Goal: Transaction & Acquisition: Purchase product/service

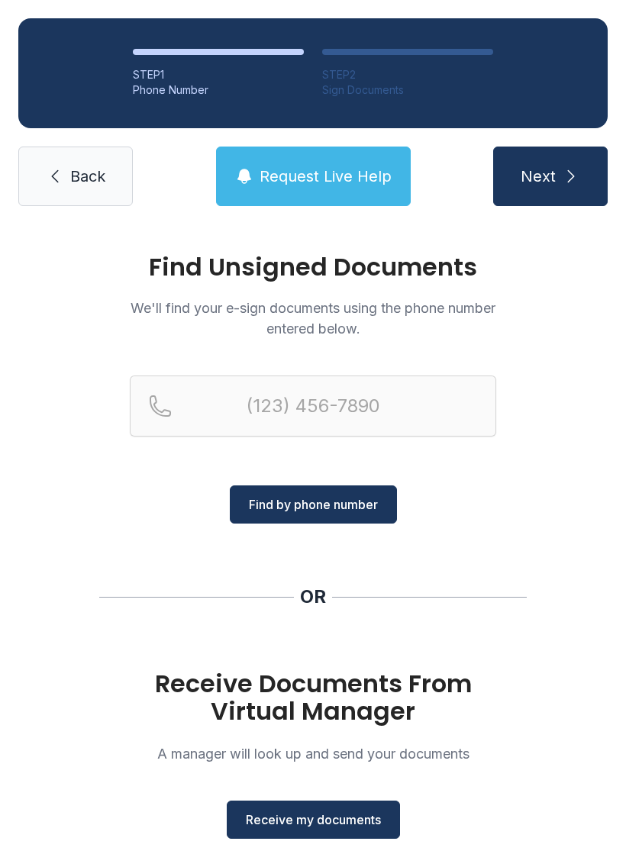
click at [360, 814] on span "Receive my documents" at bounding box center [313, 820] width 135 height 18
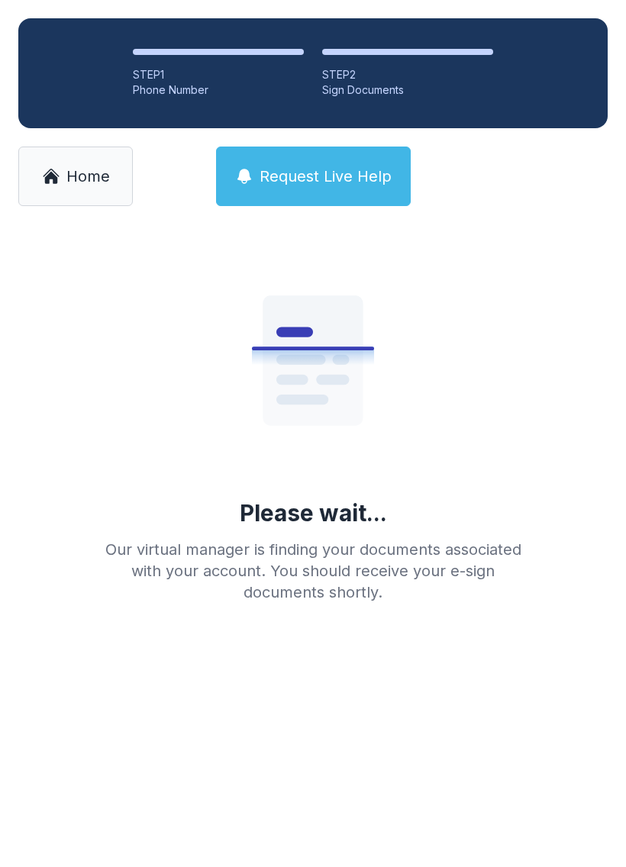
click at [92, 182] on span "Home" at bounding box center [88, 176] width 44 height 21
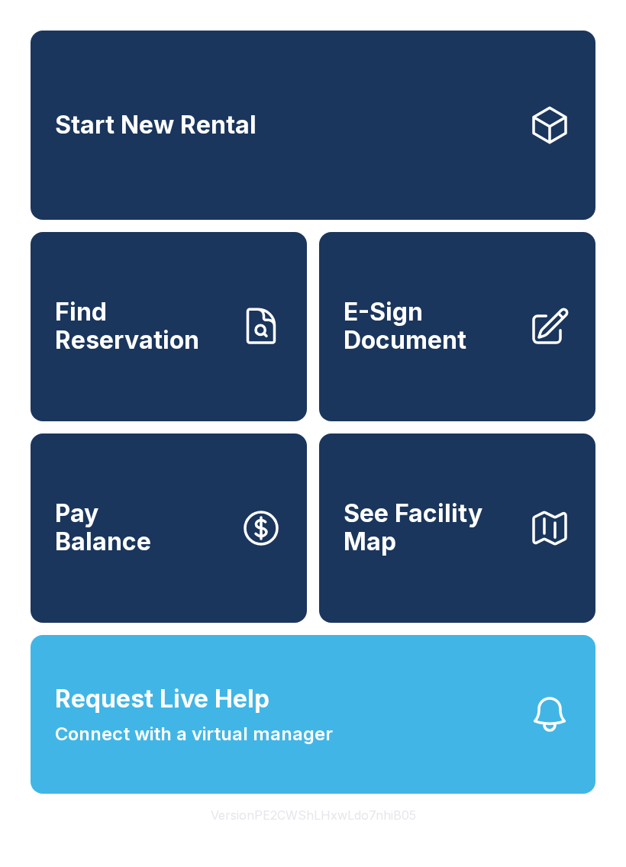
click at [476, 354] on span "E-Sign Document" at bounding box center [430, 326] width 173 height 56
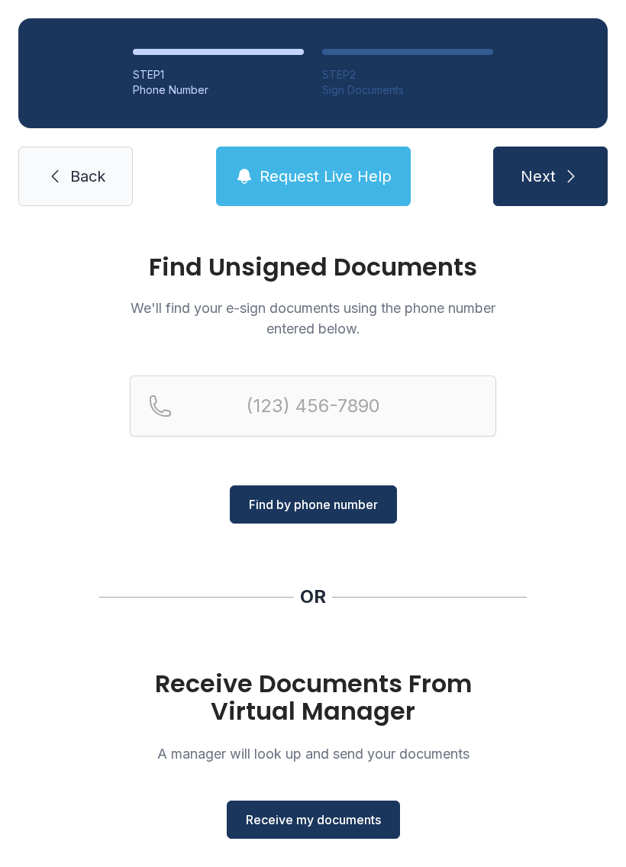
click at [329, 809] on button "Receive my documents" at bounding box center [313, 820] width 173 height 38
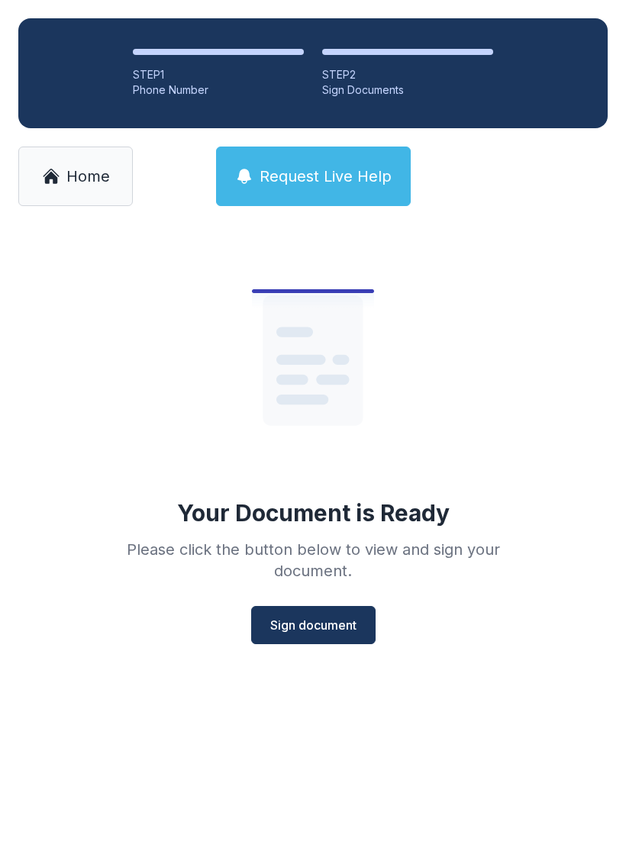
click at [314, 636] on button "Sign document" at bounding box center [313, 625] width 124 height 38
click at [95, 193] on link "Home" at bounding box center [75, 177] width 115 height 60
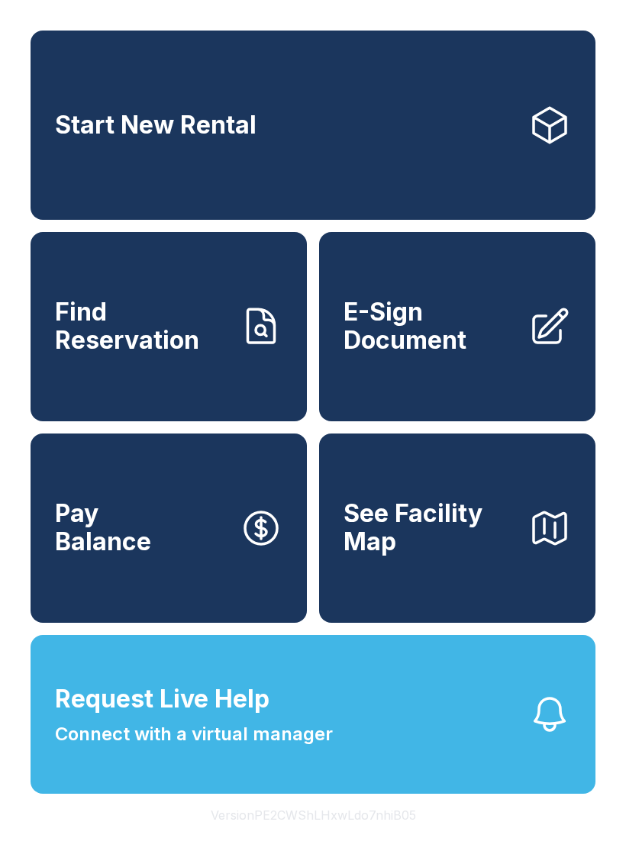
click at [499, 136] on link "Start New Rental" at bounding box center [313, 125] width 565 height 189
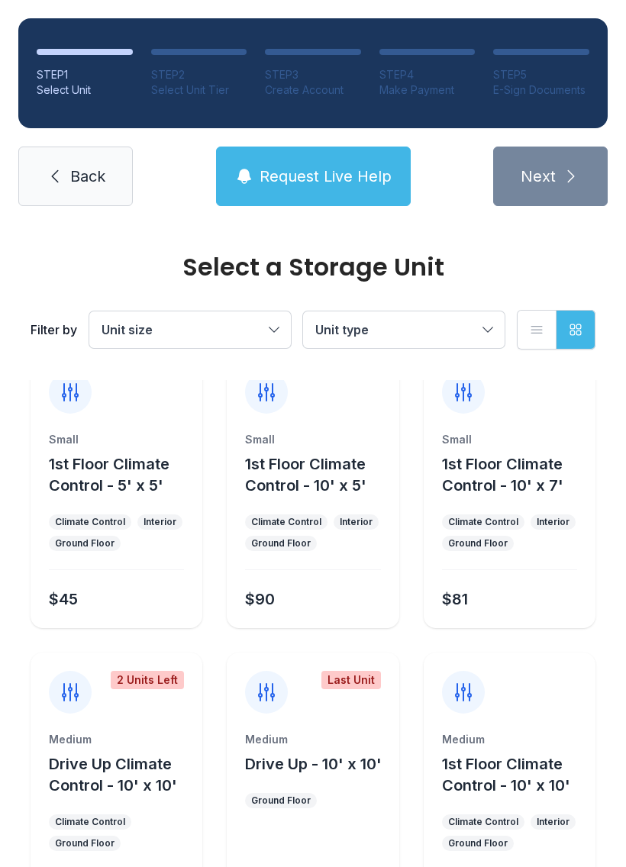
scroll to position [31, 0]
click at [481, 324] on button "Unit type" at bounding box center [404, 329] width 202 height 37
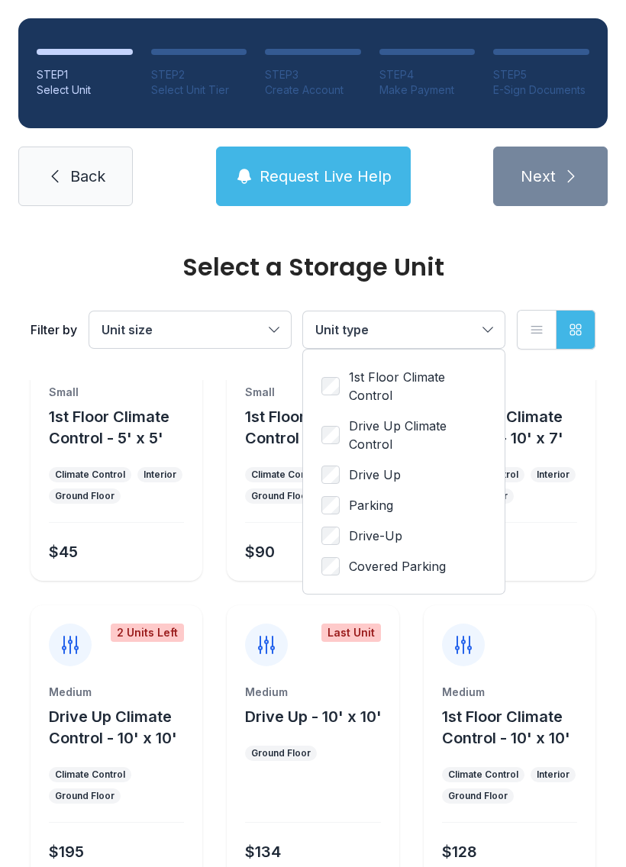
scroll to position [68, 0]
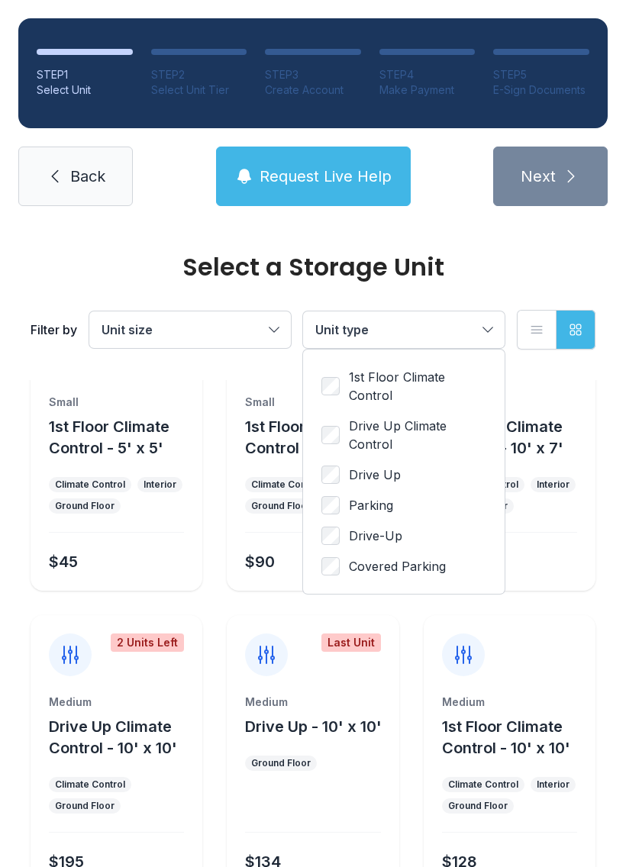
click at [408, 572] on span "Covered Parking" at bounding box center [397, 566] width 97 height 18
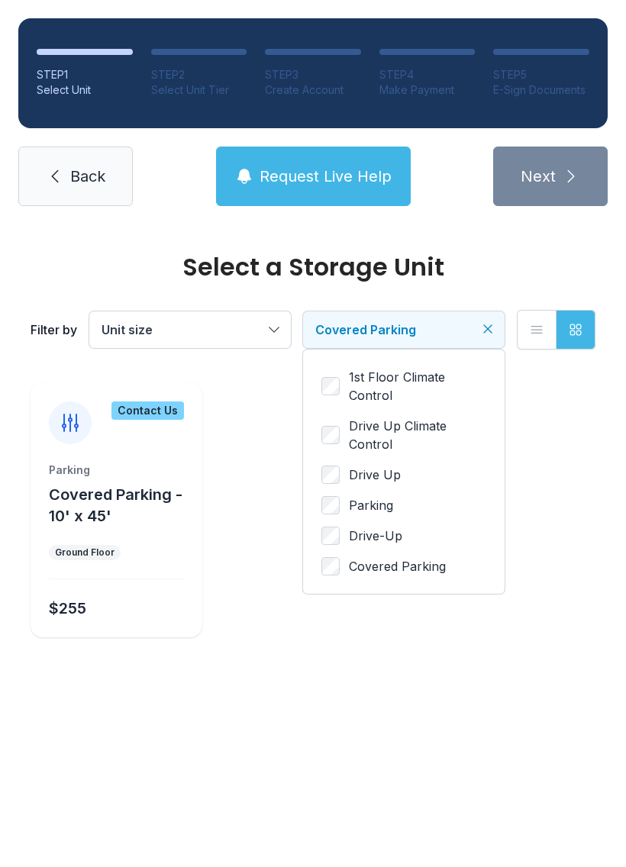
scroll to position [0, 0]
click at [469, 331] on span "Covered Parking" at bounding box center [396, 330] width 162 height 18
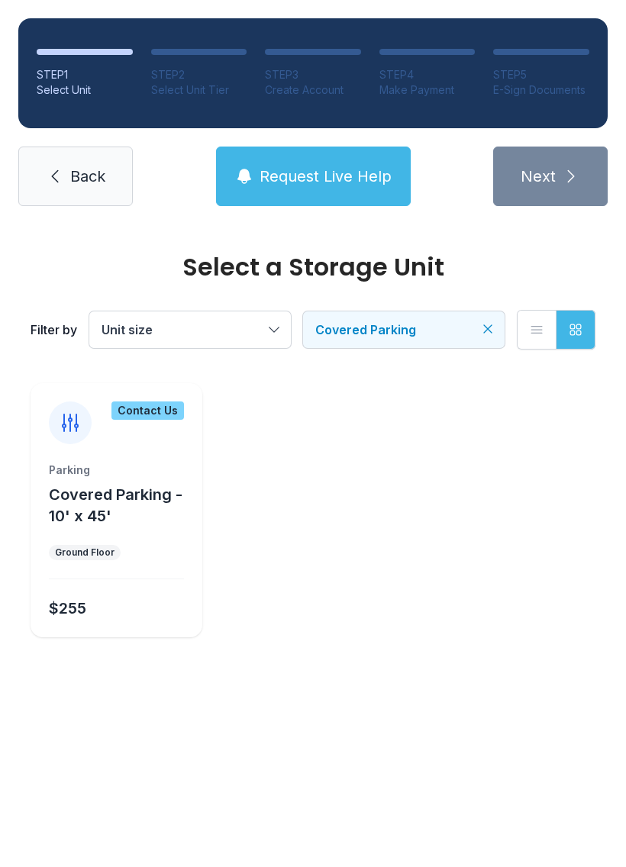
click at [487, 341] on button "Covered Parking" at bounding box center [404, 329] width 202 height 37
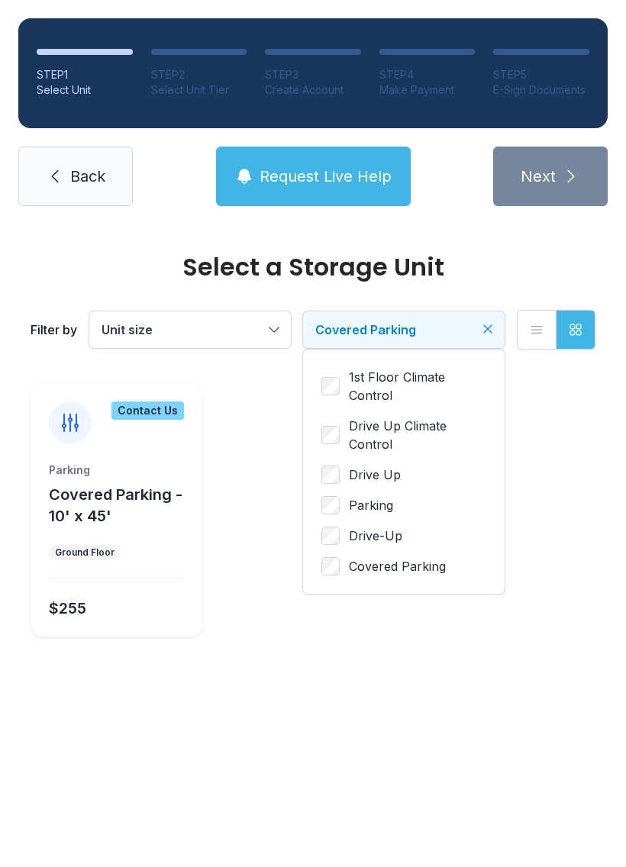
click at [429, 523] on ul "1st Floor Climate Control Drive Up Climate Control Drive Up Parking Drive-Up Co…" at bounding box center [403, 472] width 165 height 208
click at [369, 512] on span "Parking" at bounding box center [371, 505] width 44 height 18
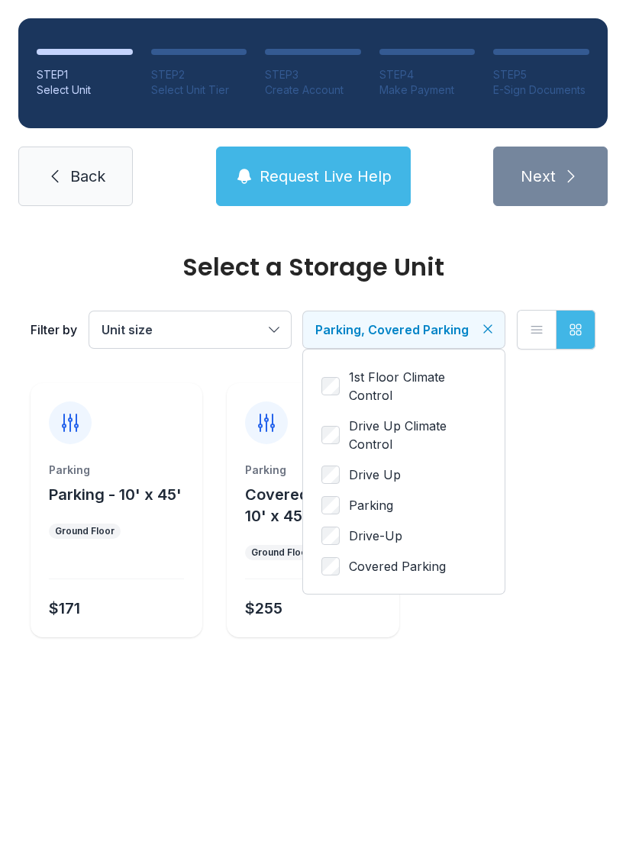
click at [369, 542] on span "Drive-Up" at bounding box center [375, 536] width 53 height 18
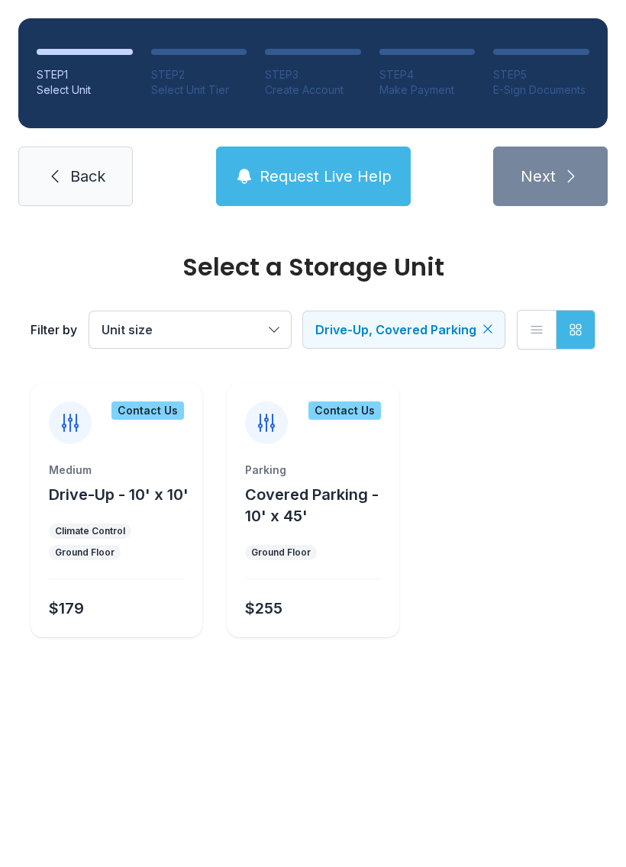
click at [269, 340] on button "Unit size" at bounding box center [190, 329] width 202 height 37
click at [467, 332] on span "Drive-Up, Covered Parking" at bounding box center [395, 329] width 161 height 15
click at [452, 331] on span "Drive-Up, Covered Parking" at bounding box center [395, 329] width 161 height 15
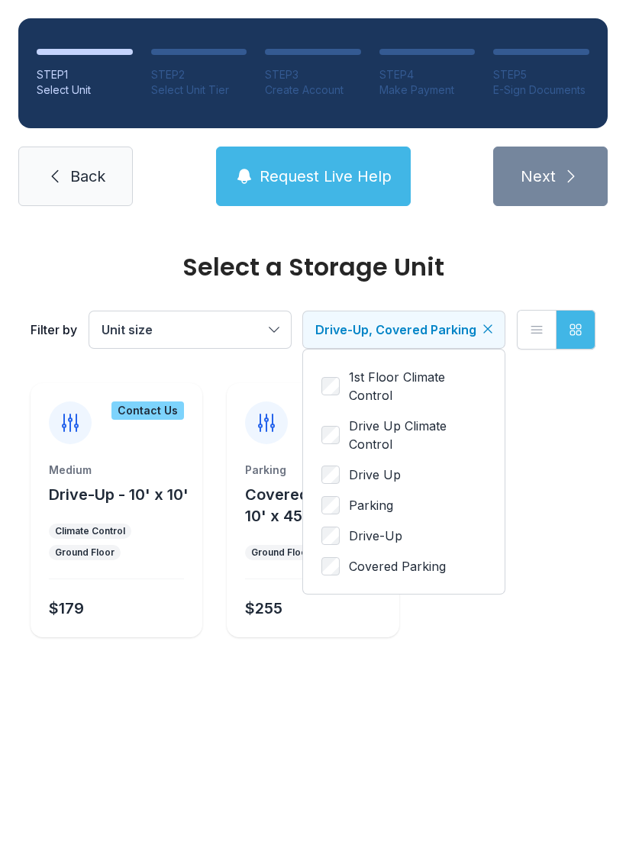
click at [415, 503] on label "Parking" at bounding box center [403, 505] width 165 height 18
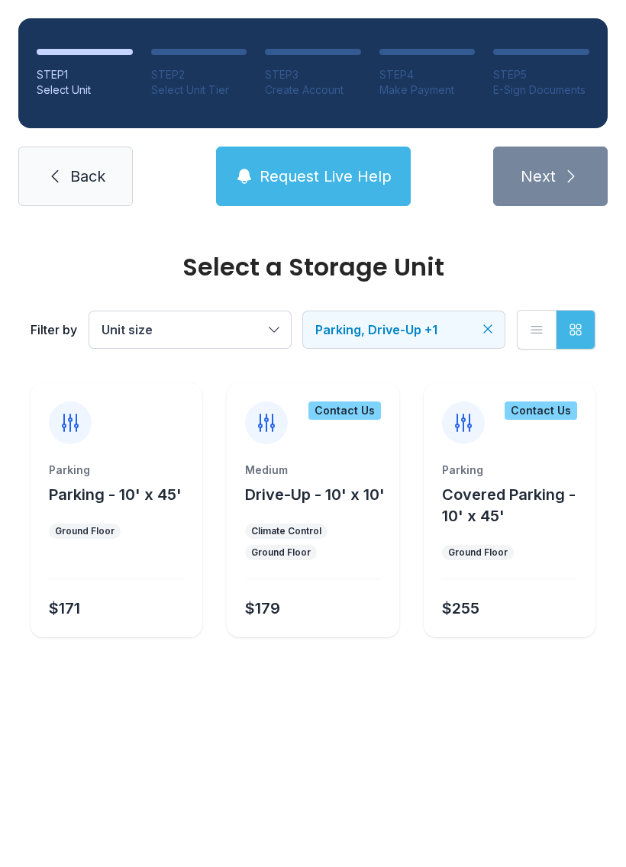
click at [279, 326] on button "Unit size" at bounding box center [190, 329] width 202 height 37
click at [185, 496] on span "Extra Large" at bounding box center [168, 499] width 67 height 18
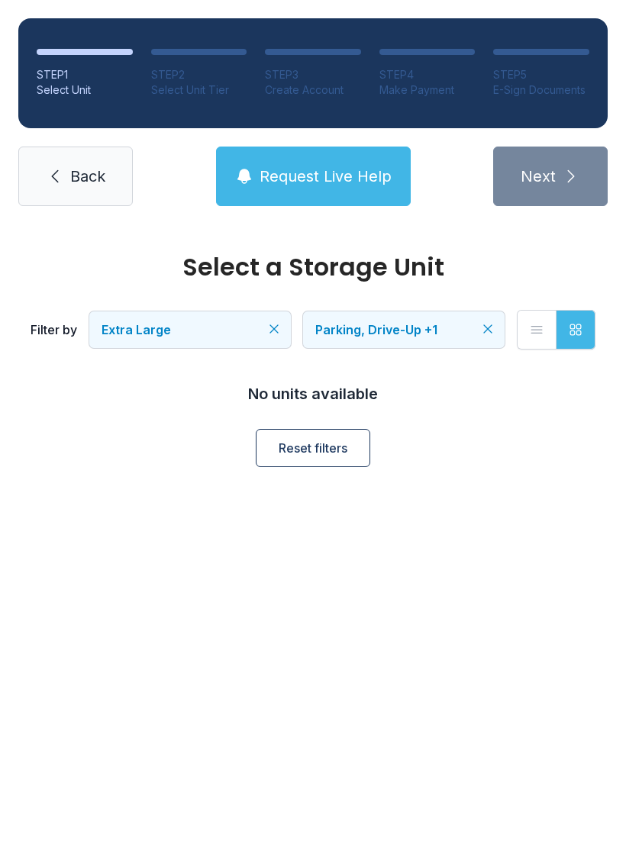
click at [481, 321] on button "Parking, Drive-Up +1" at bounding box center [404, 329] width 202 height 37
click at [257, 338] on span "Extra Large" at bounding box center [183, 330] width 162 height 18
click at [197, 460] on label "Parking" at bounding box center [190, 469] width 165 height 18
